Goal: Check status: Check status

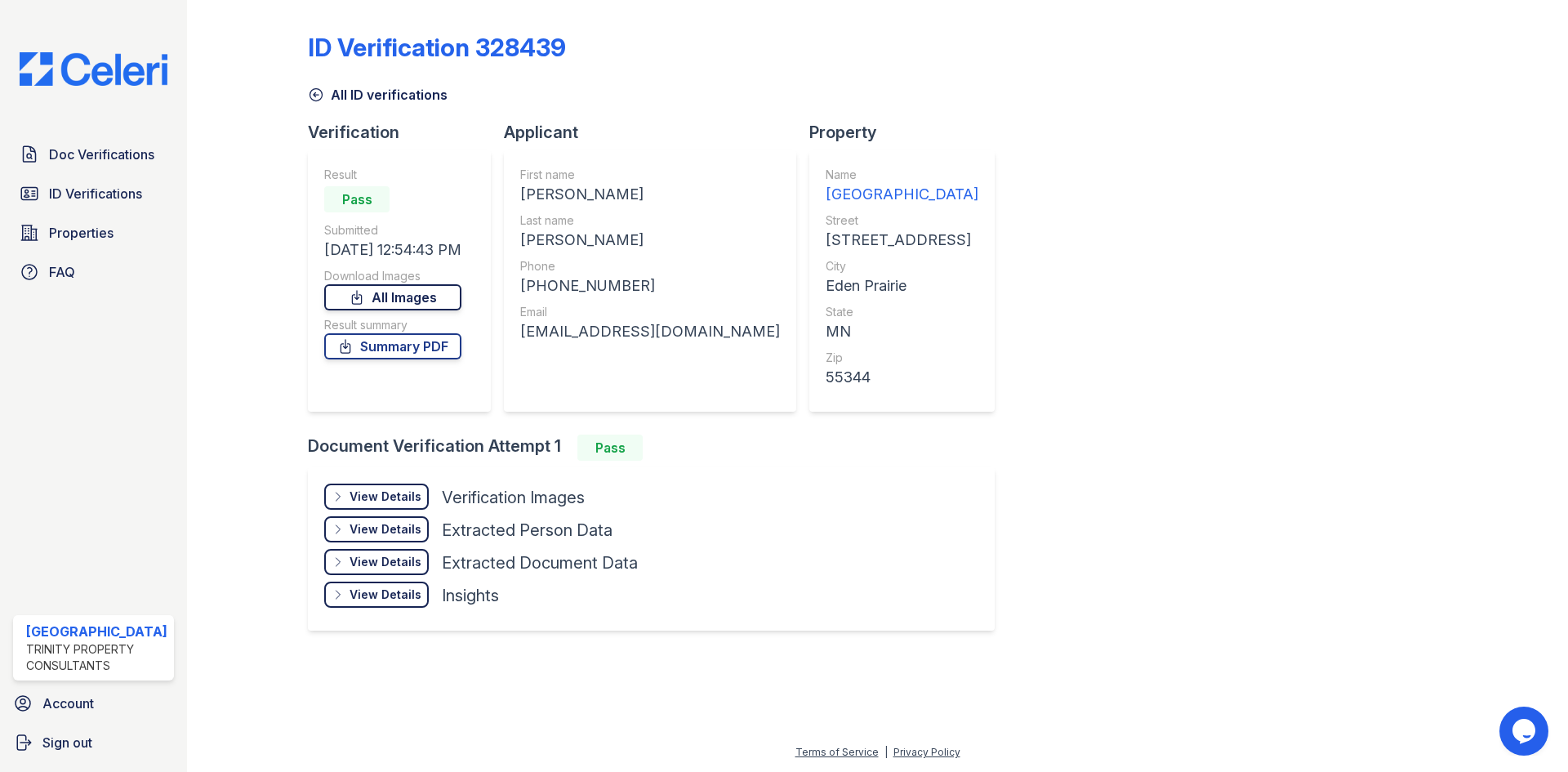
click at [430, 297] on link "All Images" at bounding box center [393, 297] width 138 height 26
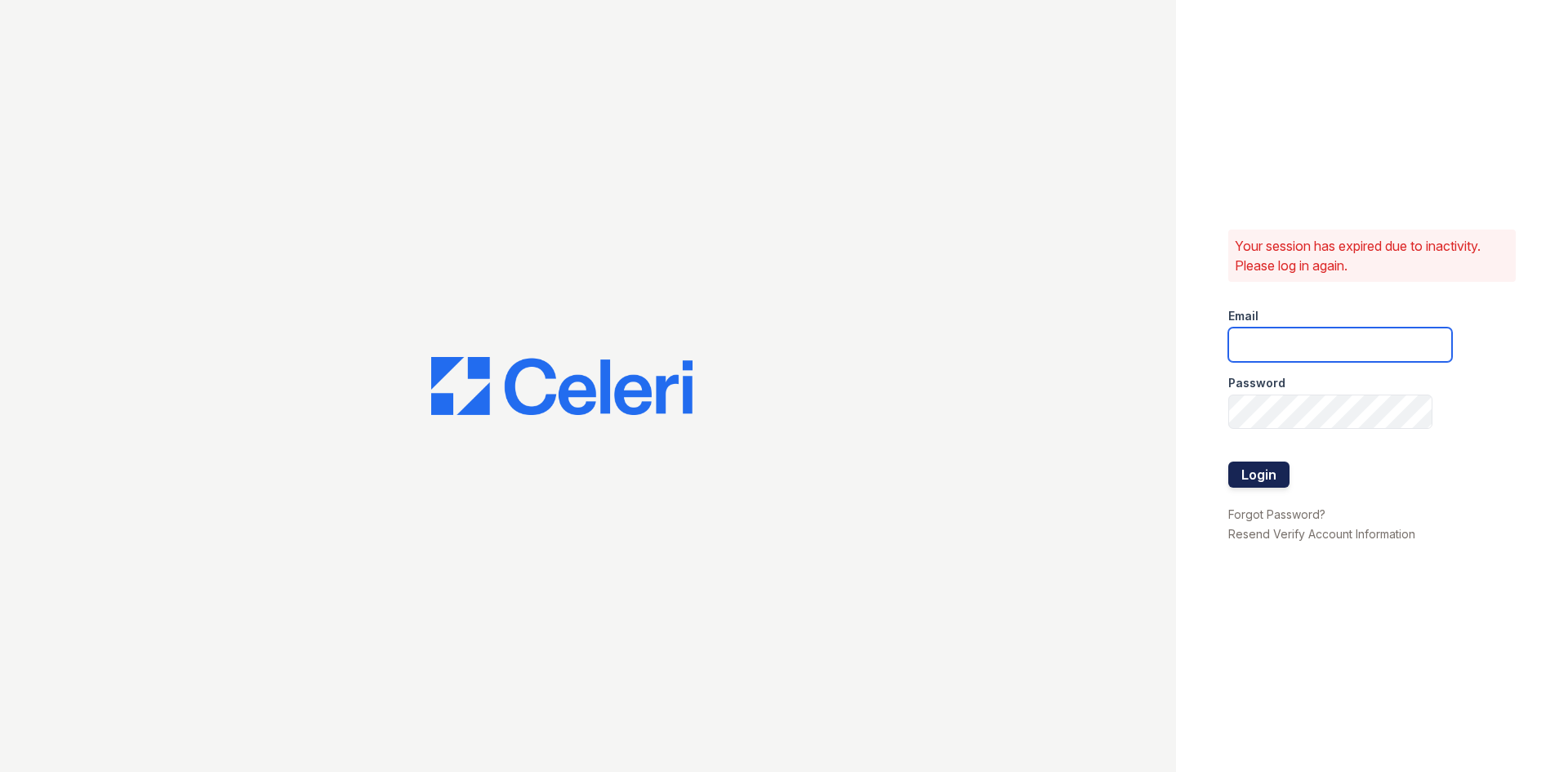
type input "[EMAIL_ADDRESS][DOMAIN_NAME]"
click at [1248, 463] on button "Login" at bounding box center [1259, 474] width 62 height 26
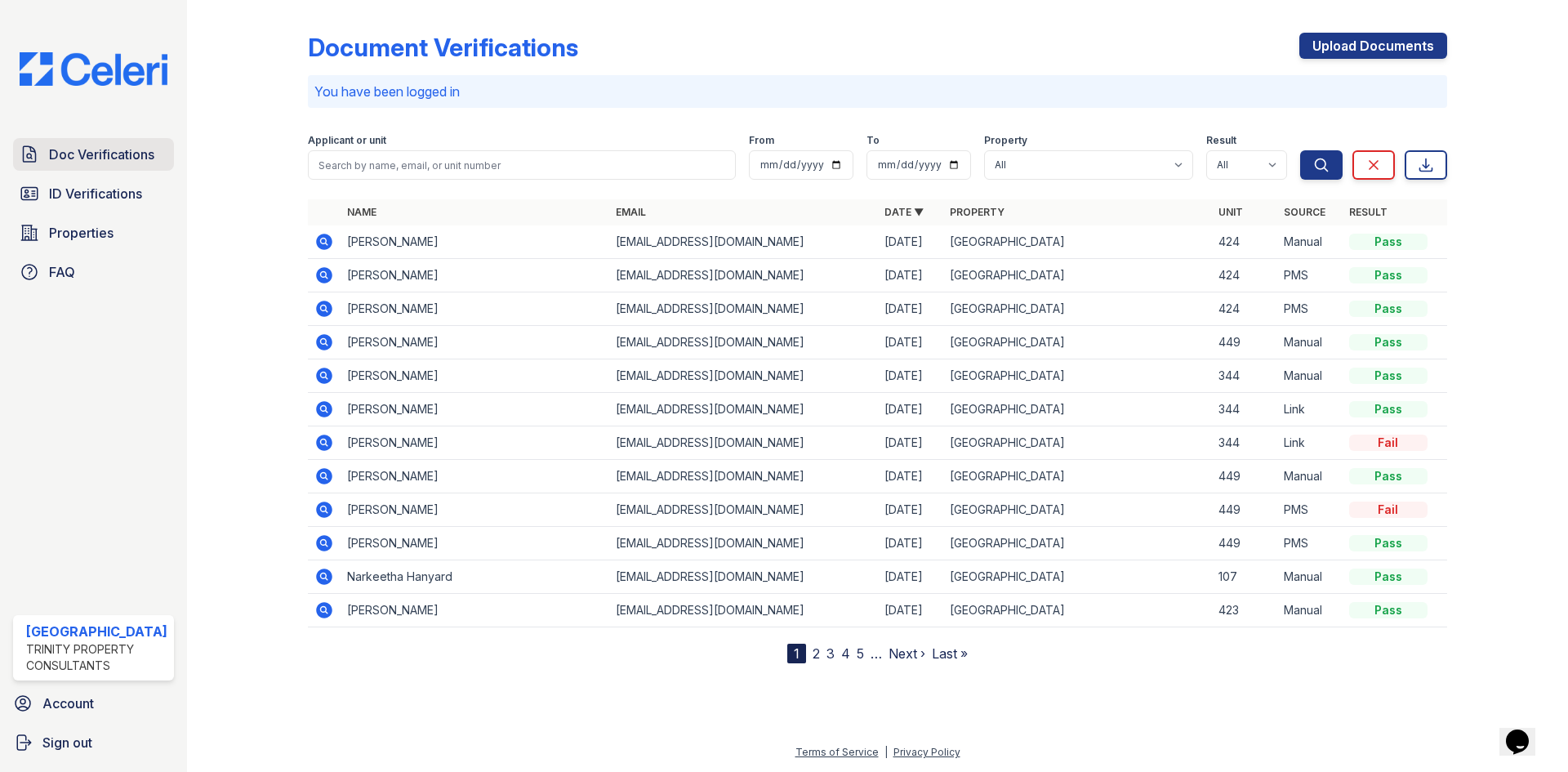
click at [112, 159] on span "Doc Verifications" at bounding box center [101, 155] width 105 height 20
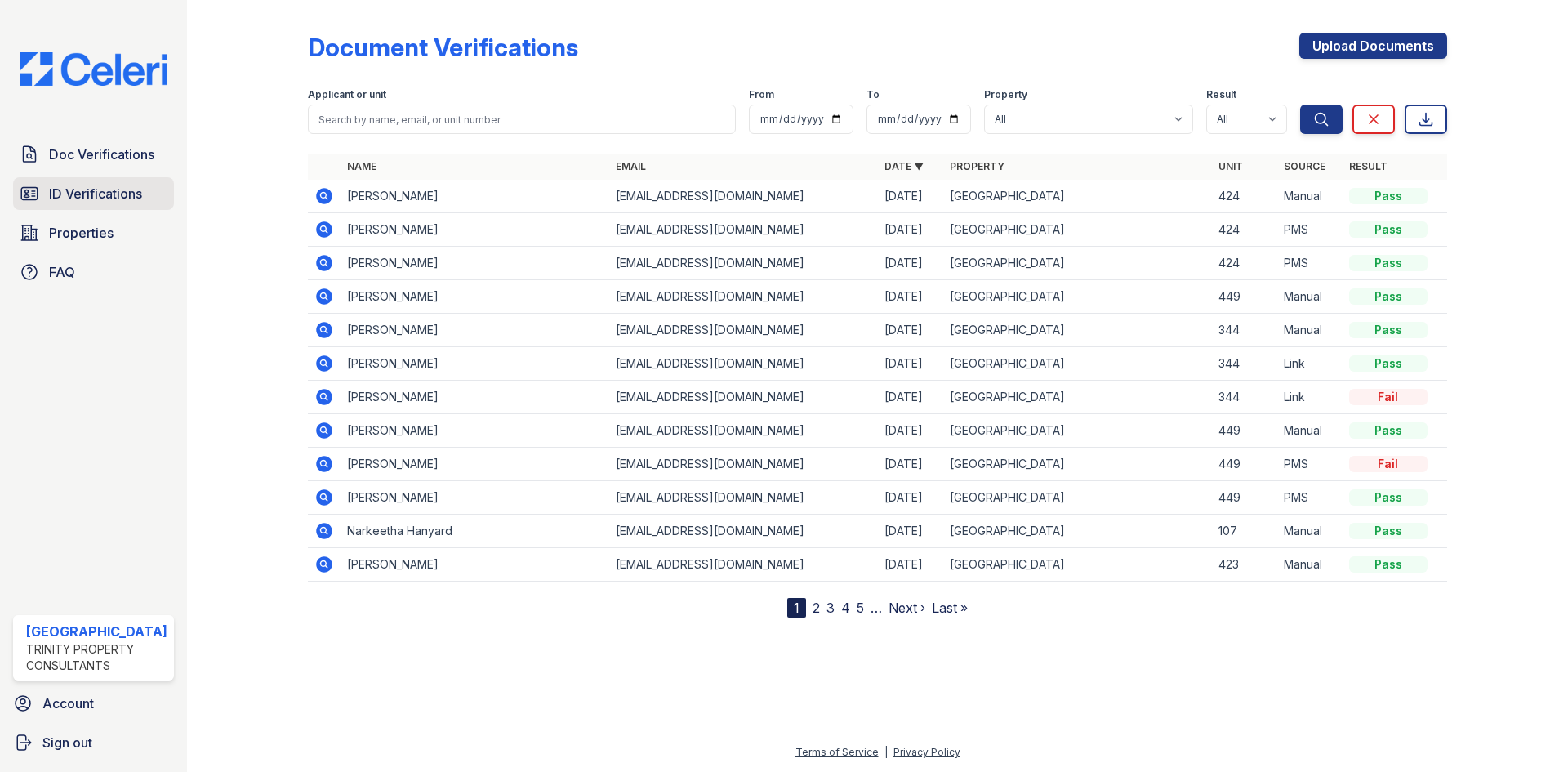
click at [104, 197] on span "ID Verifications" at bounding box center [95, 194] width 93 height 20
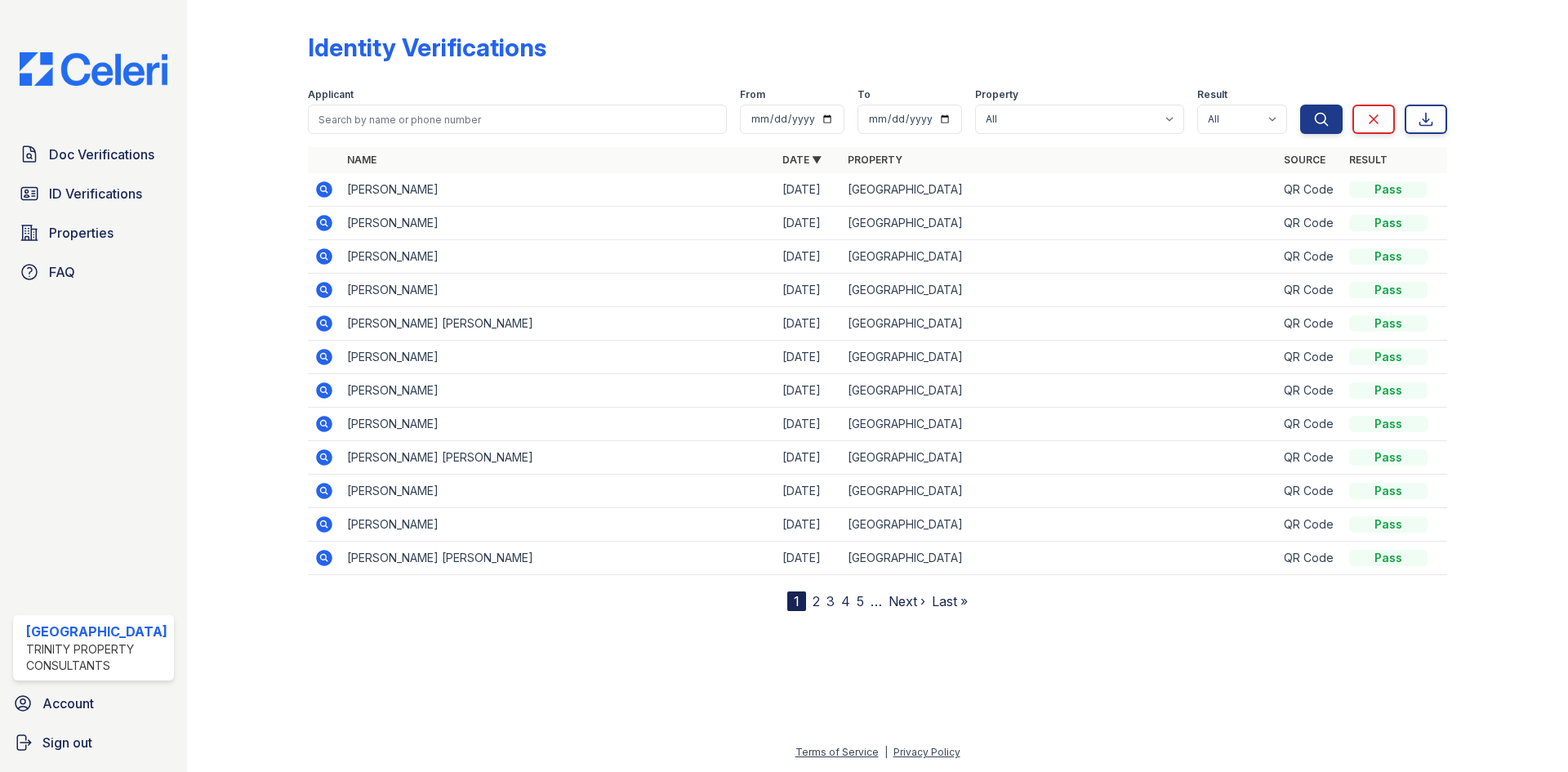
click at [326, 189] on icon at bounding box center [324, 189] width 16 height 16
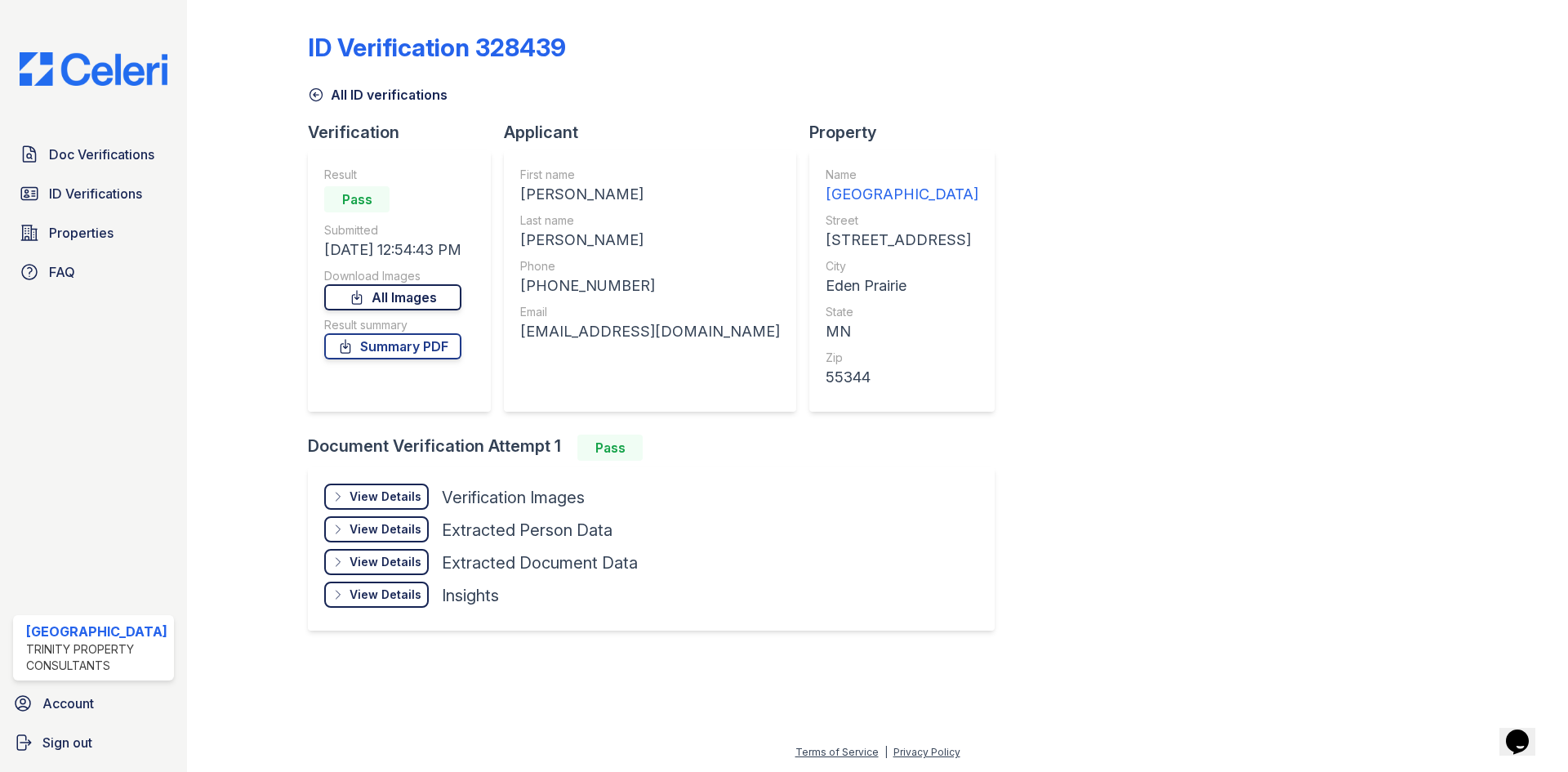
click at [438, 298] on link "All Images" at bounding box center [393, 297] width 138 height 26
click at [437, 348] on link "Summary PDF" at bounding box center [393, 346] width 138 height 26
